Goal: Task Accomplishment & Management: Manage account settings

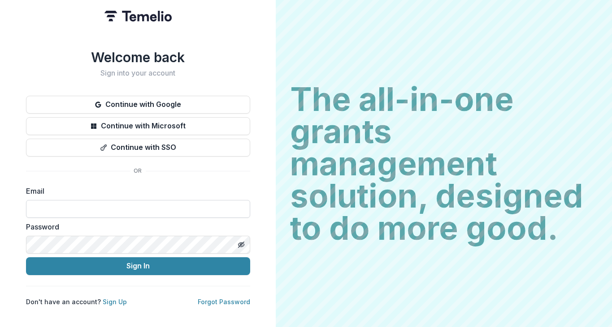
click at [93, 202] on input at bounding box center [138, 209] width 224 height 18
type input "**********"
click at [26, 258] on button "Sign In" at bounding box center [138, 267] width 224 height 18
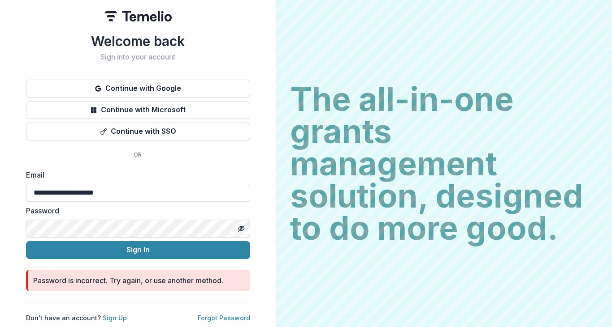
click at [0, 231] on html "**********" at bounding box center [306, 163] width 612 height 327
click at [26, 241] on button "Sign In" at bounding box center [138, 250] width 224 height 18
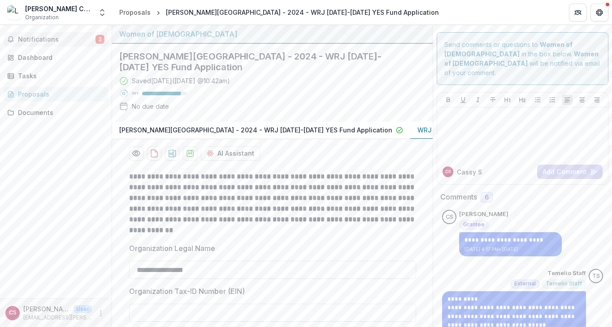
click at [47, 38] on span "Notifications" at bounding box center [57, 40] width 78 height 8
click at [51, 185] on div "Notifications 2 Unread 2 Archived CS [PERSON_NAME] added a comment to [PERSON_N…" at bounding box center [56, 162] width 112 height 274
click at [36, 78] on div "Tasks" at bounding box center [59, 75] width 83 height 9
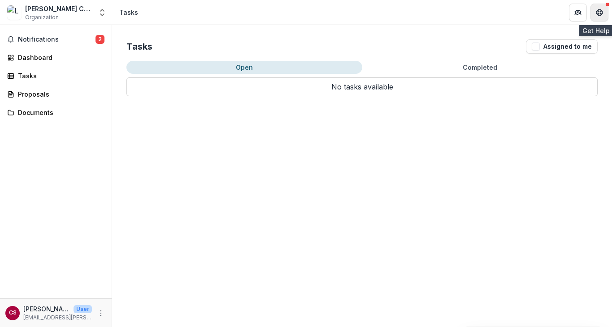
click at [603, 17] on button "Get Help" at bounding box center [599, 13] width 18 height 18
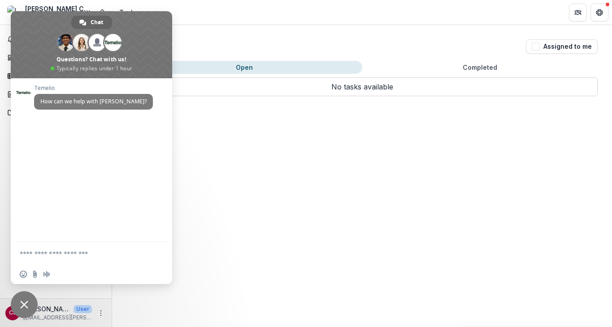
click at [239, 26] on div "Tasks Assigned to me Open Completed No tasks available No tasks available" at bounding box center [362, 68] width 500 height 86
click at [18, 310] on span "Close chat" at bounding box center [24, 305] width 27 height 27
